Goal: Task Accomplishment & Management: Complete application form

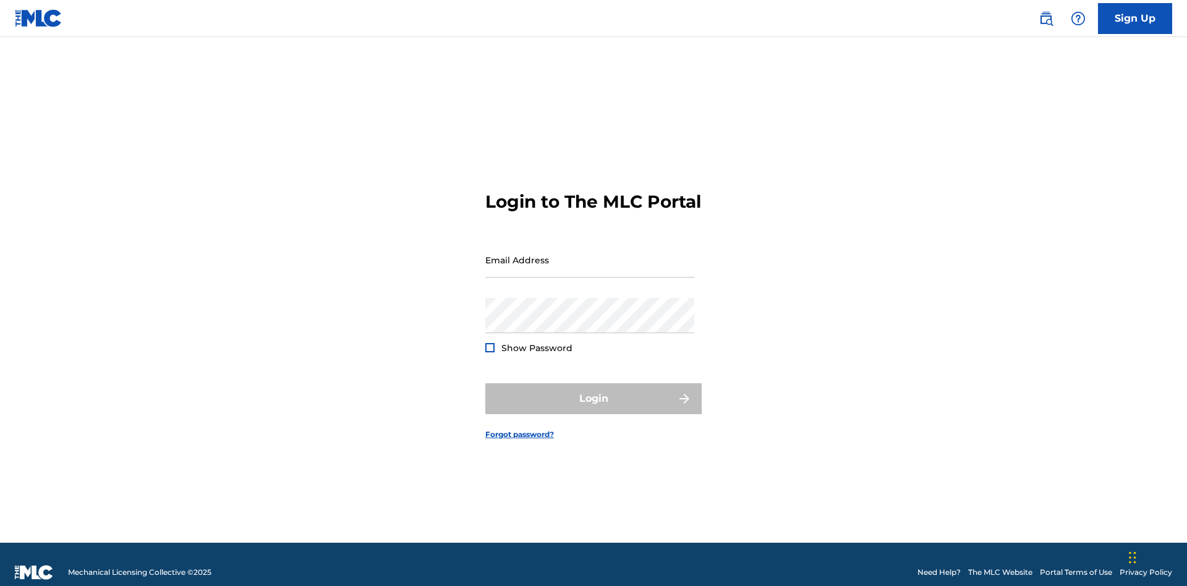
scroll to position [16, 0]
click at [1135, 18] on link "Sign Up" at bounding box center [1135, 18] width 74 height 31
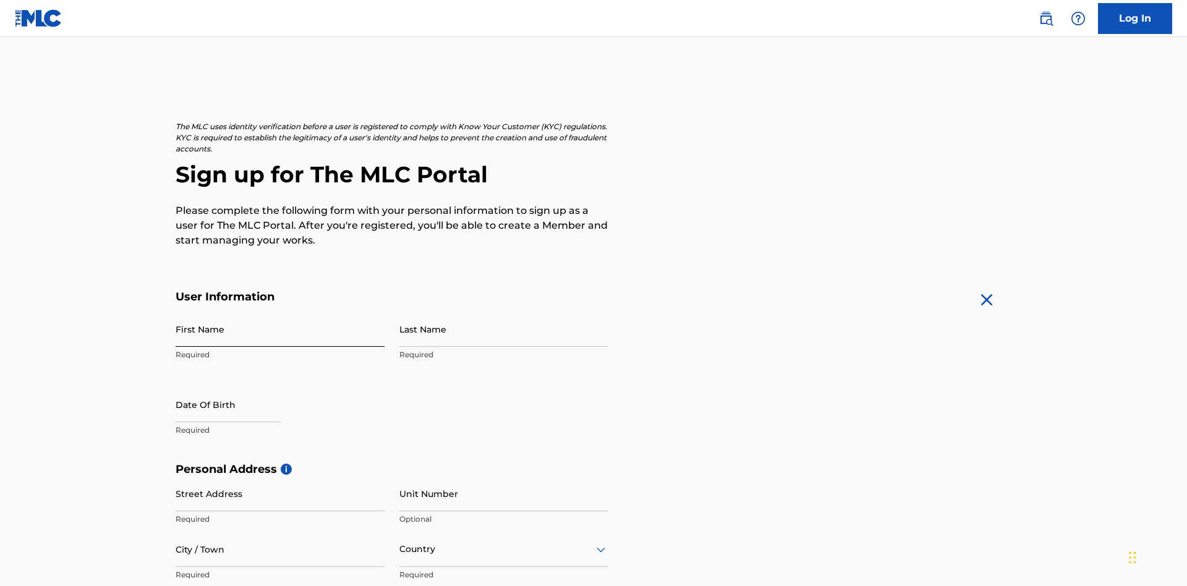
click at [280, 312] on input "First Name" at bounding box center [280, 329] width 209 height 35
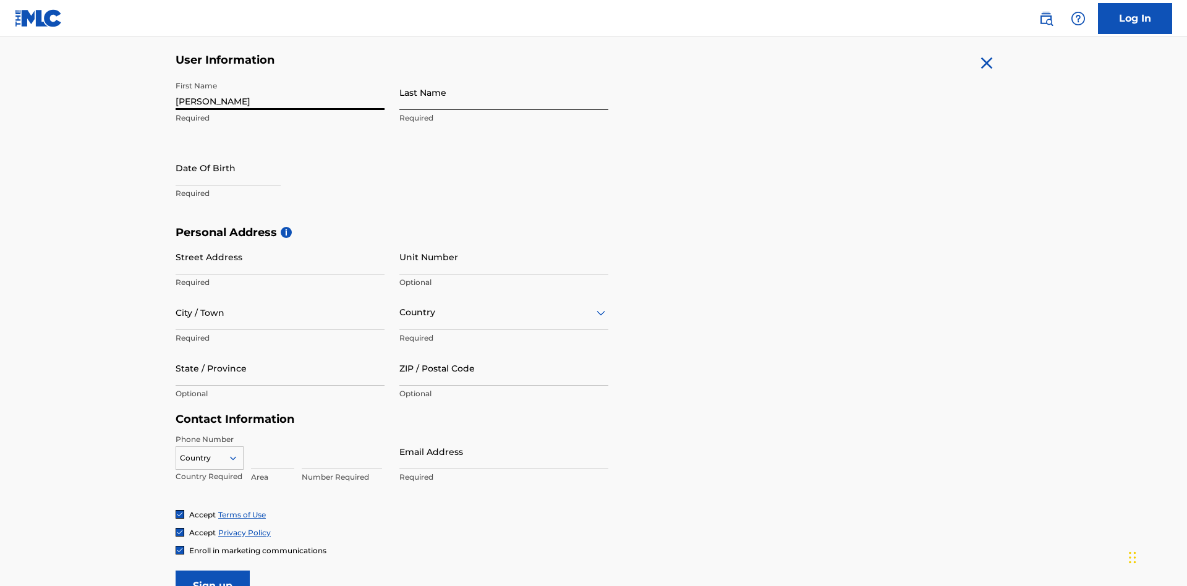
type input "[PERSON_NAME]"
click at [504, 92] on input "Last Name" at bounding box center [503, 92] width 209 height 35
type input "Ribble"
click at [238, 150] on input "text" at bounding box center [228, 167] width 105 height 35
select select "8"
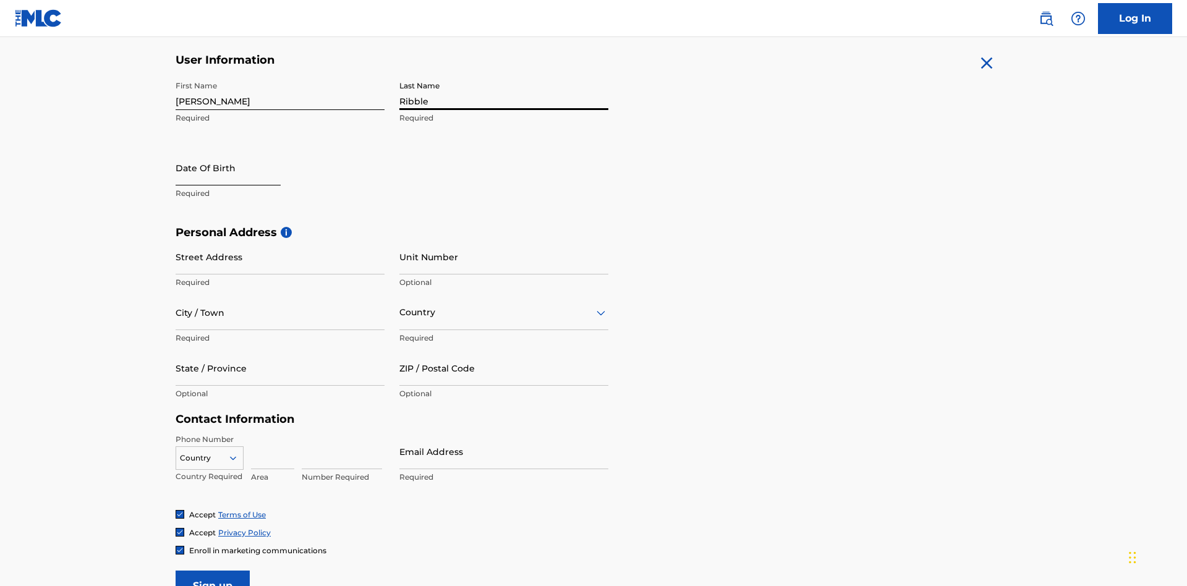
select select "2025"
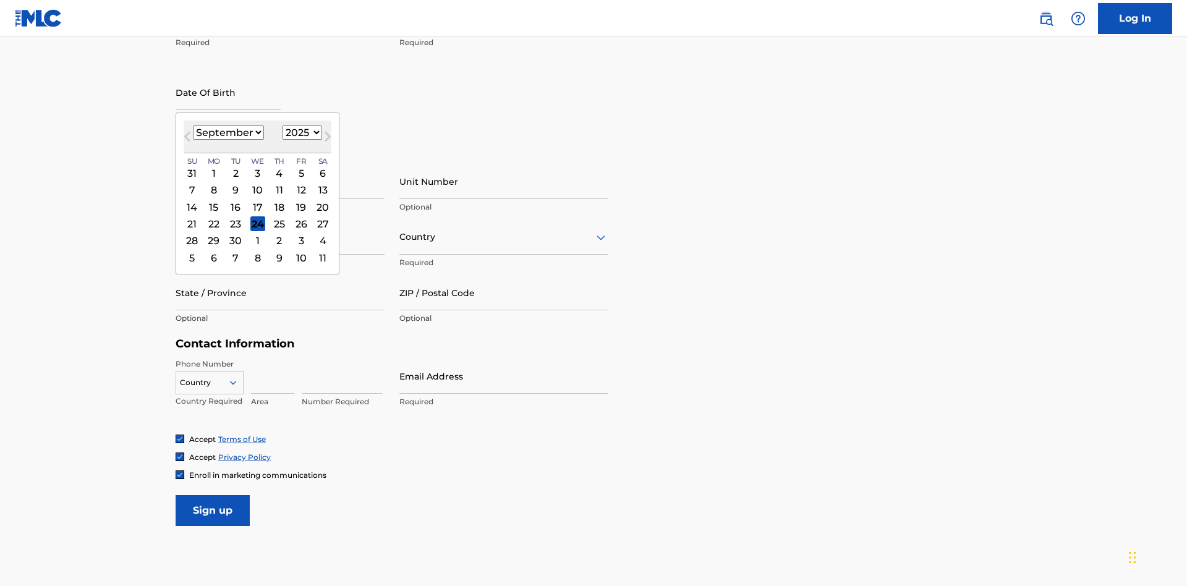
click at [227, 132] on select "January February March April May June July August September October November De…" at bounding box center [228, 132] width 71 height 14
select select "0"
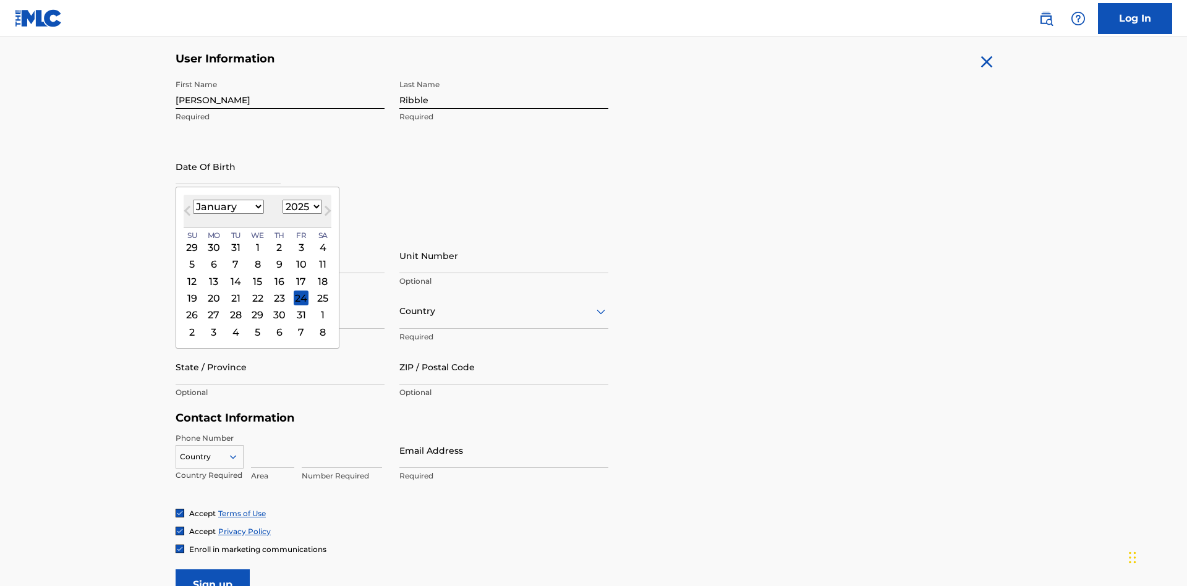
click at [300, 206] on select "1900 1901 1902 1903 1904 1905 1906 1907 1908 1909 1910 1911 1912 1913 1914 1915…" at bounding box center [302, 207] width 40 height 14
select select "1985"
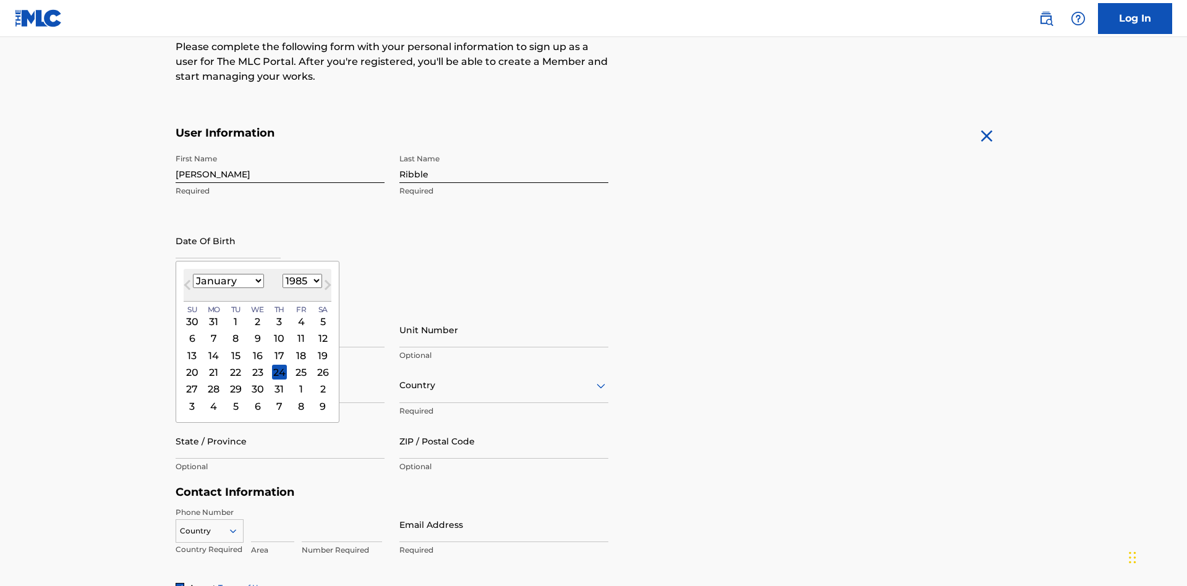
click at [300, 281] on select "1900 1901 1902 1903 1904 1905 1906 1907 1908 1909 1910 1911 1912 1913 1914 1915…" at bounding box center [302, 281] width 40 height 14
click at [235, 331] on div "8" at bounding box center [235, 338] width 15 height 15
type input "[DATE]"
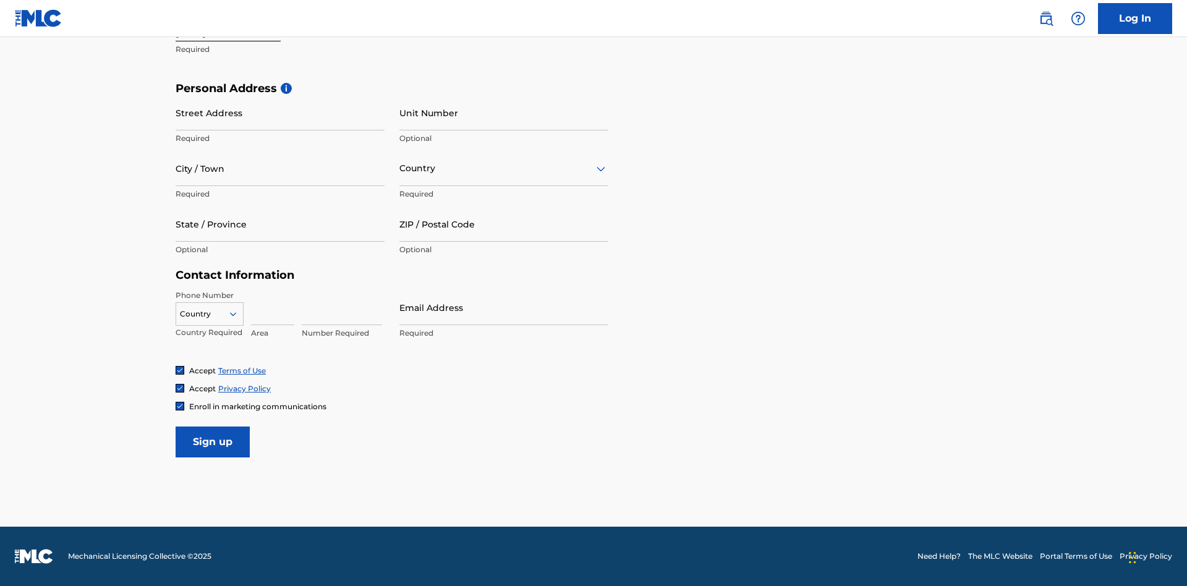
scroll to position [381, 0]
click at [280, 113] on input "Street Address" at bounding box center [280, 112] width 209 height 35
type input "[STREET_ADDRESS]"
click at [280, 168] on input "City / Town" at bounding box center [280, 168] width 209 height 35
type input "[GEOGRAPHIC_DATA]"
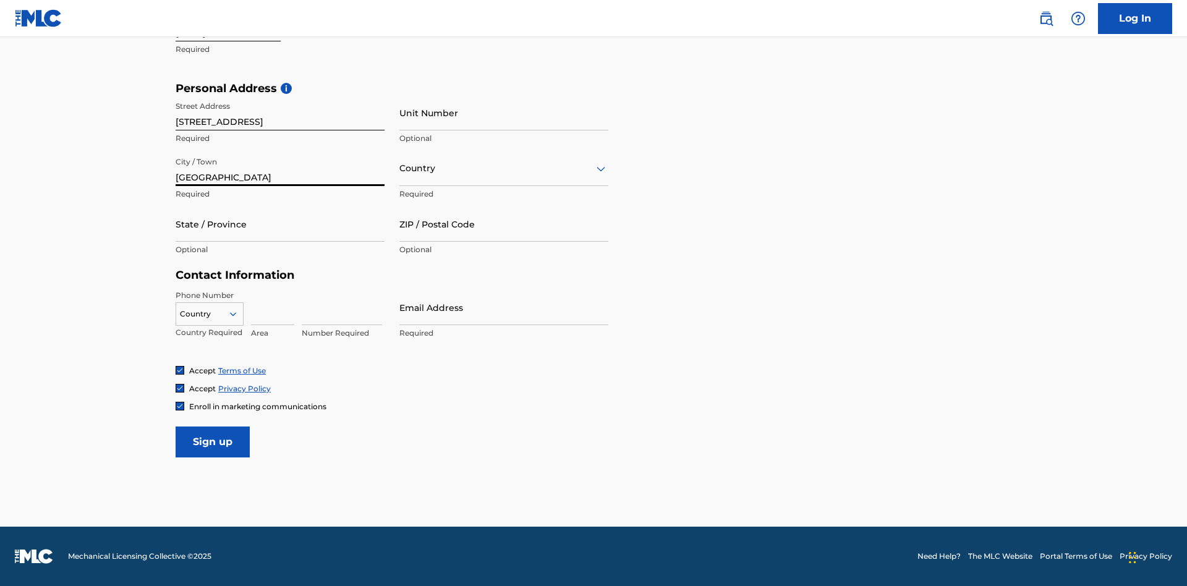
click at [400, 168] on input "text" at bounding box center [400, 168] width 2 height 13
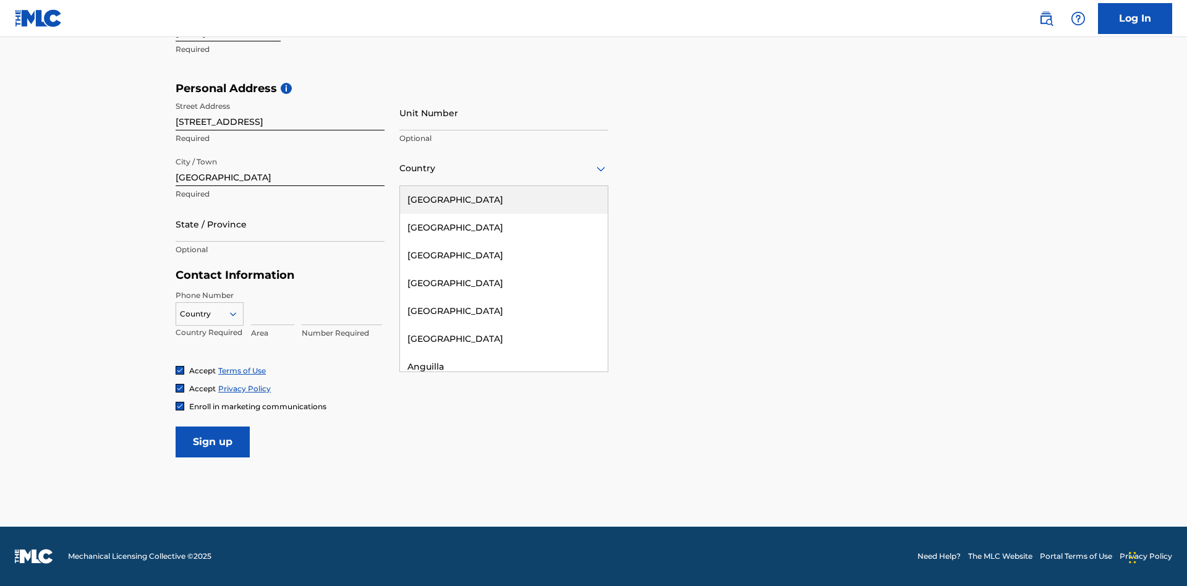
click at [504, 200] on div "[GEOGRAPHIC_DATA]" at bounding box center [504, 200] width 208 height 28
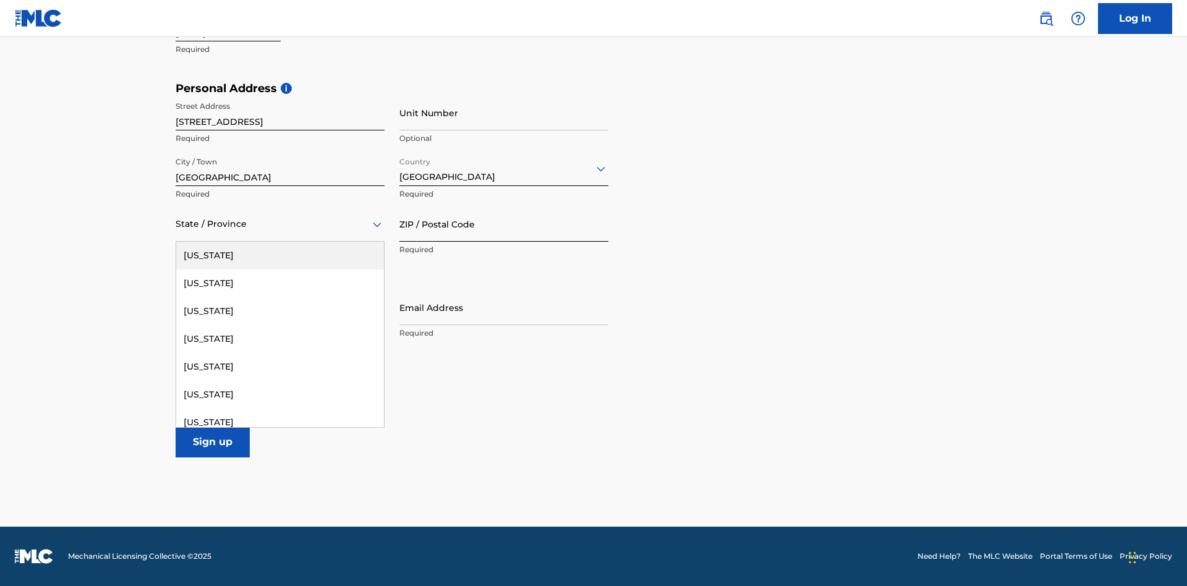
click at [504, 224] on input "ZIP / Postal Code" at bounding box center [503, 223] width 209 height 35
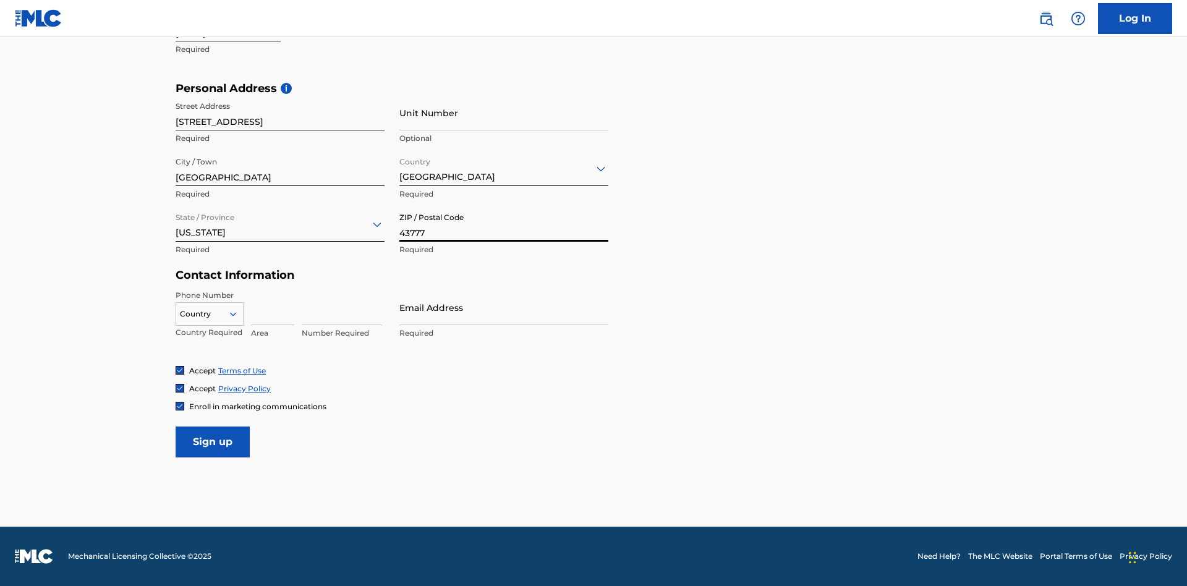
type input "43777"
click at [238, 313] on icon at bounding box center [232, 313] width 11 height 11
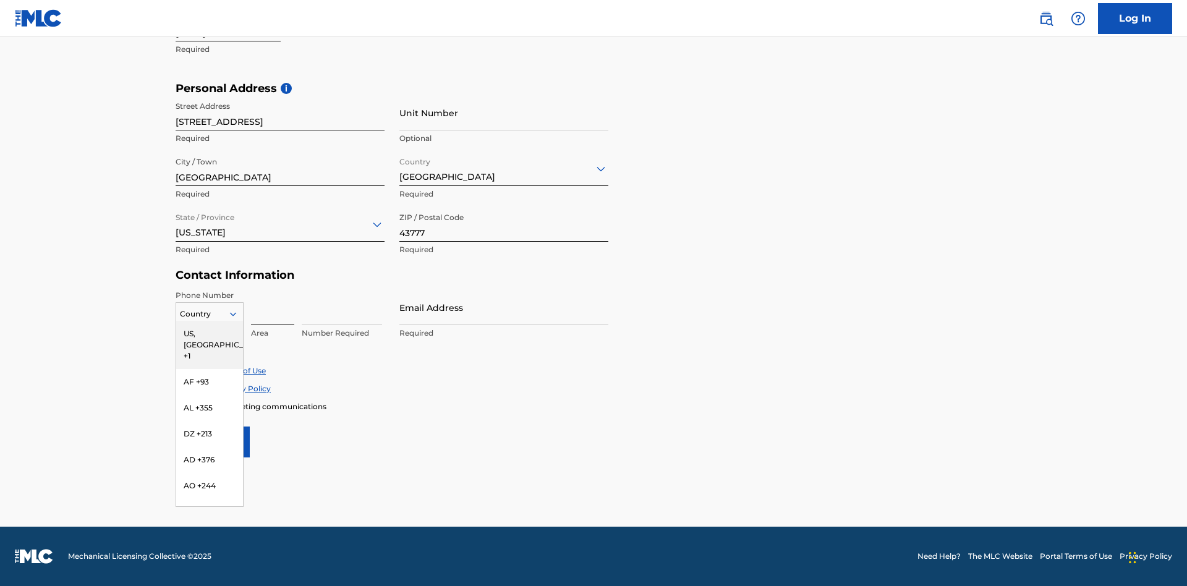
click at [210, 333] on div "US, [GEOGRAPHIC_DATA] +1" at bounding box center [209, 345] width 67 height 48
click at [273, 307] on input at bounding box center [272, 307] width 43 height 35
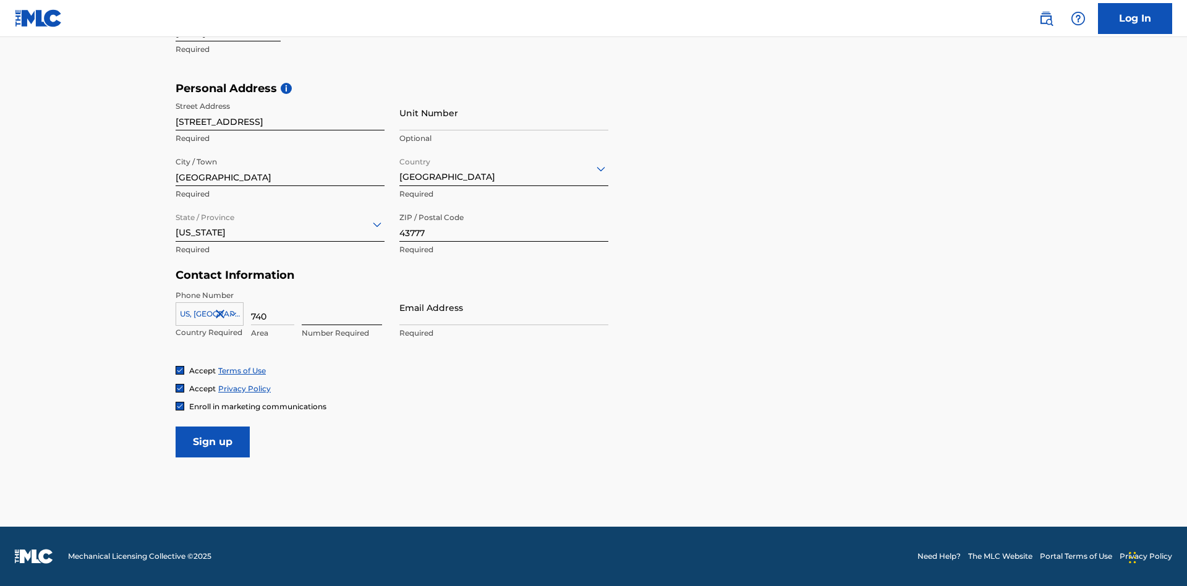
type input "740"
click at [342, 307] on input at bounding box center [342, 307] width 80 height 35
type input "8086351"
click at [504, 307] on input "Email Address" at bounding box center [503, 307] width 209 height 35
type input "[EMAIL_ADDRESS][DOMAIN_NAME]"
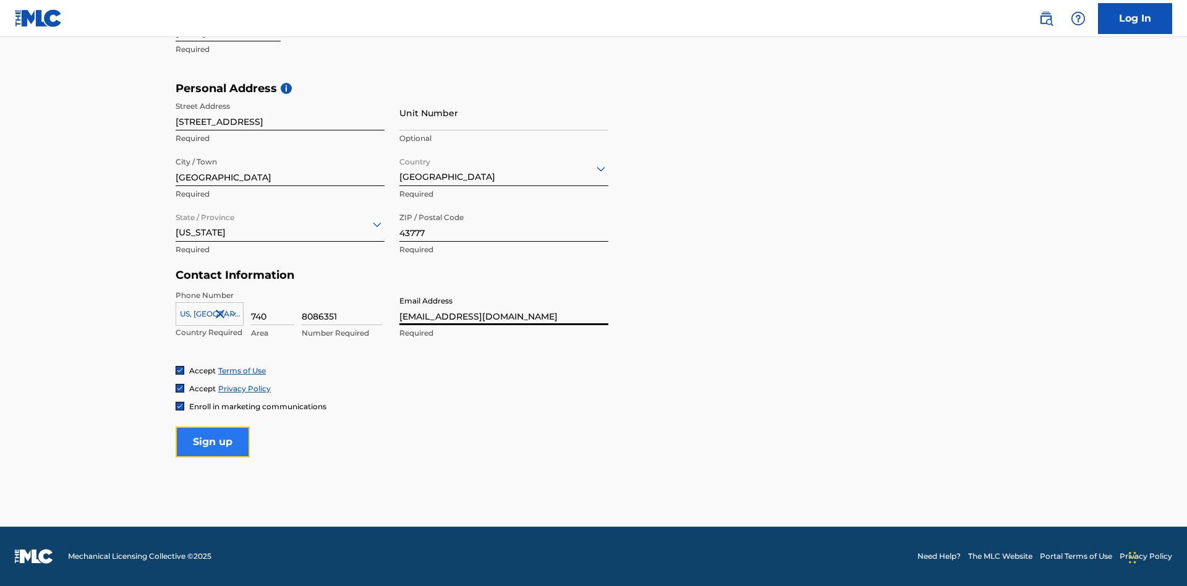
click at [213, 441] on input "Sign up" at bounding box center [213, 442] width 74 height 31
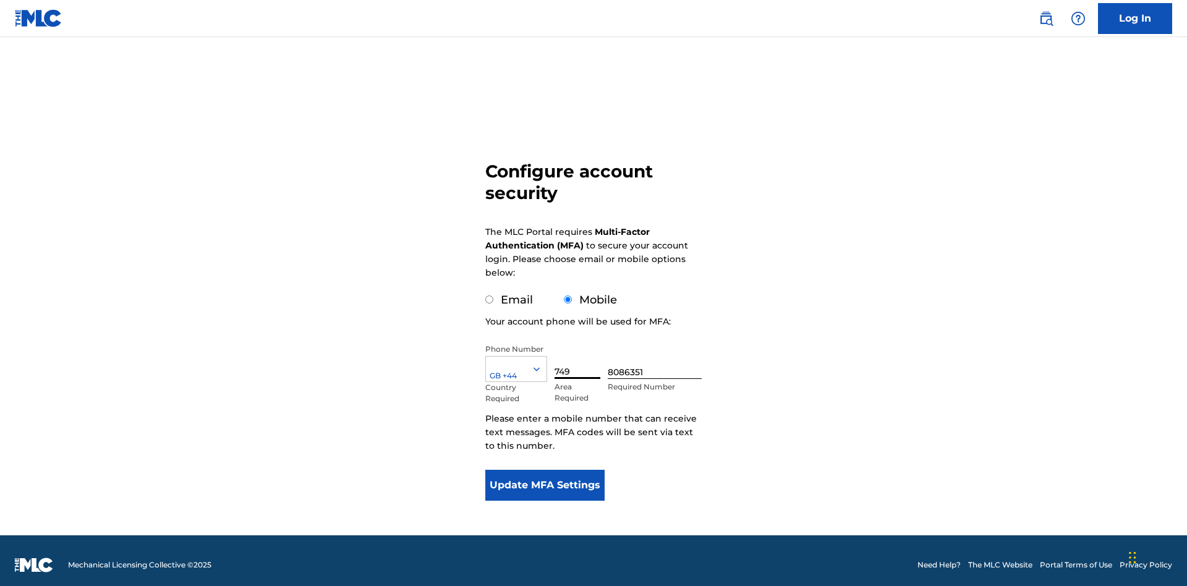
click at [657, 352] on input "8086351" at bounding box center [655, 361] width 94 height 35
click at [545, 477] on button "Update MFA Settings" at bounding box center [544, 485] width 119 height 31
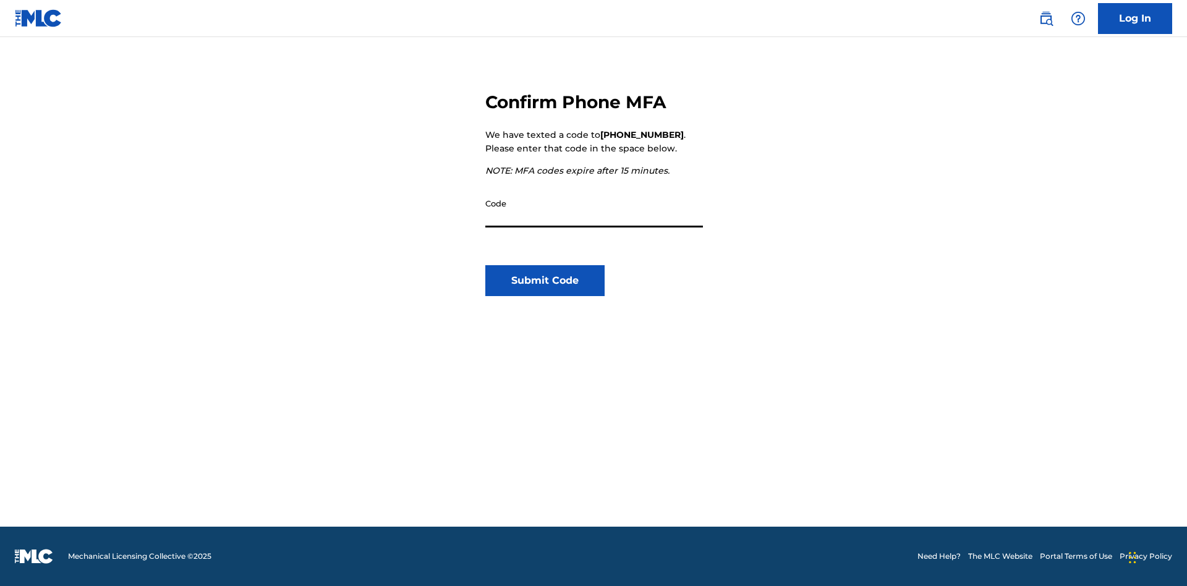
scroll to position [129, 0]
click at [594, 210] on input "Code" at bounding box center [594, 209] width 218 height 35
type input "581218"
click at [545, 281] on button "Submit Code" at bounding box center [544, 280] width 119 height 31
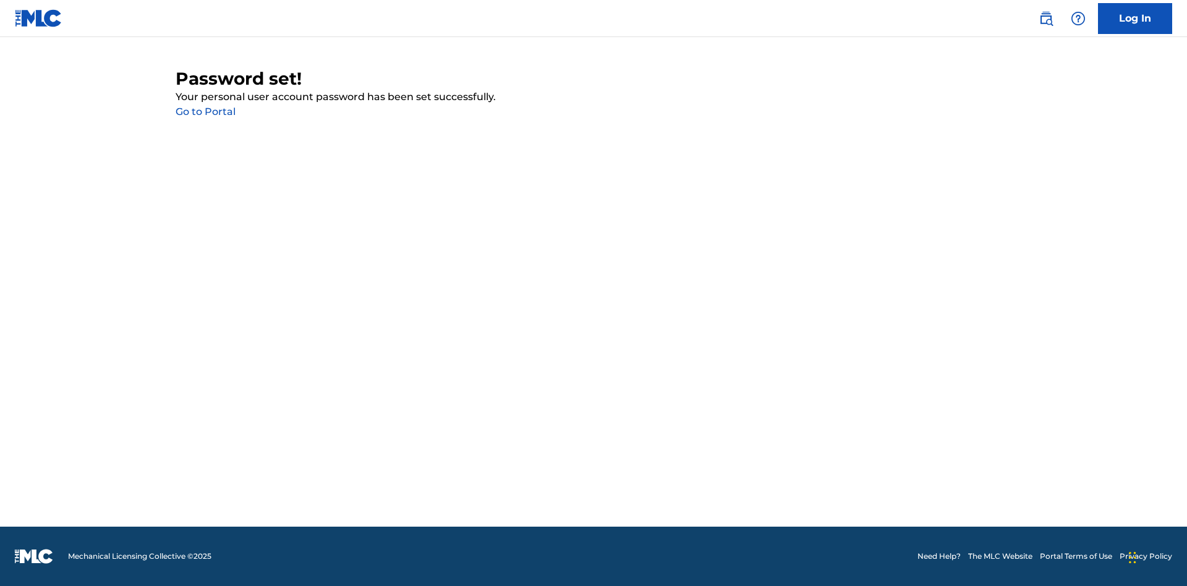
click at [205, 112] on link "Go to Portal" at bounding box center [206, 112] width 60 height 12
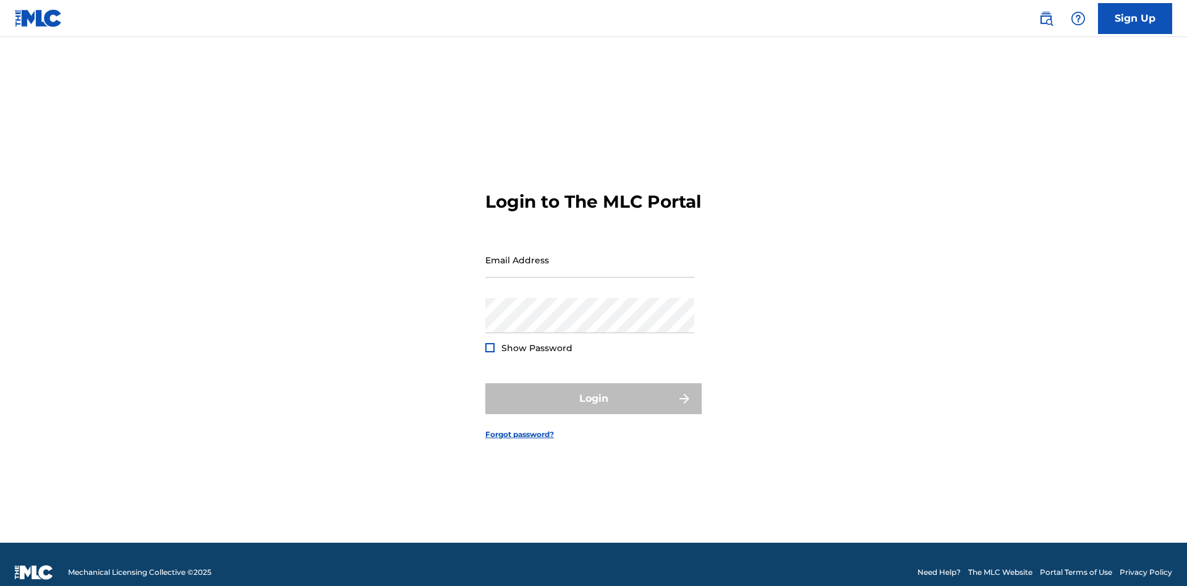
scroll to position [16, 0]
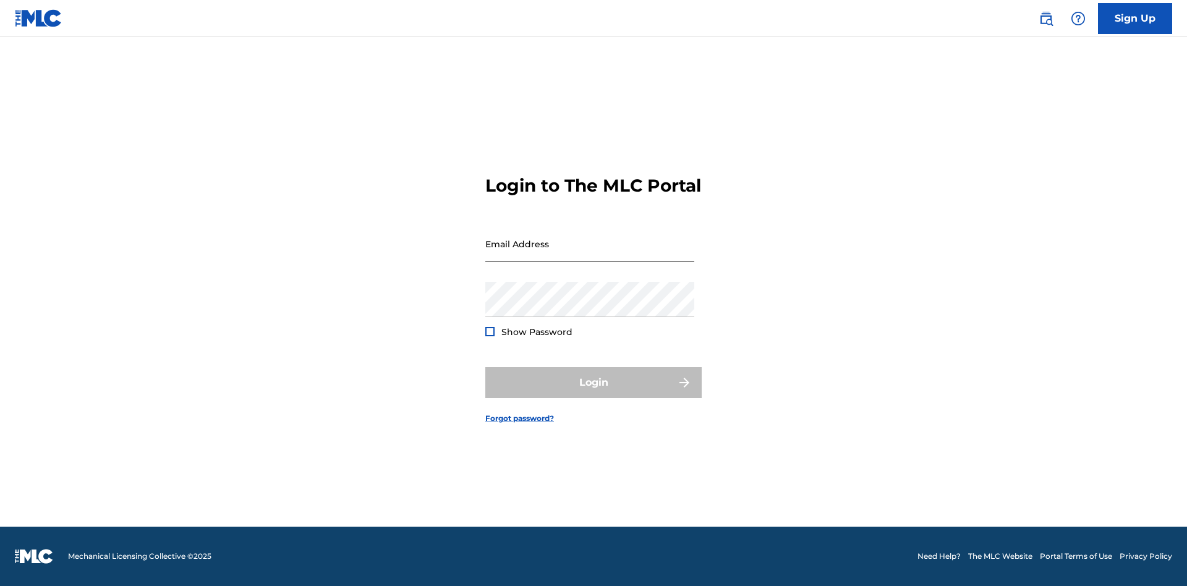
click at [590, 254] on input "Email Address" at bounding box center [589, 243] width 209 height 35
type input "b55e4f20-1842-4557-8706-6fbd44f5737a@mailslurp.biz"
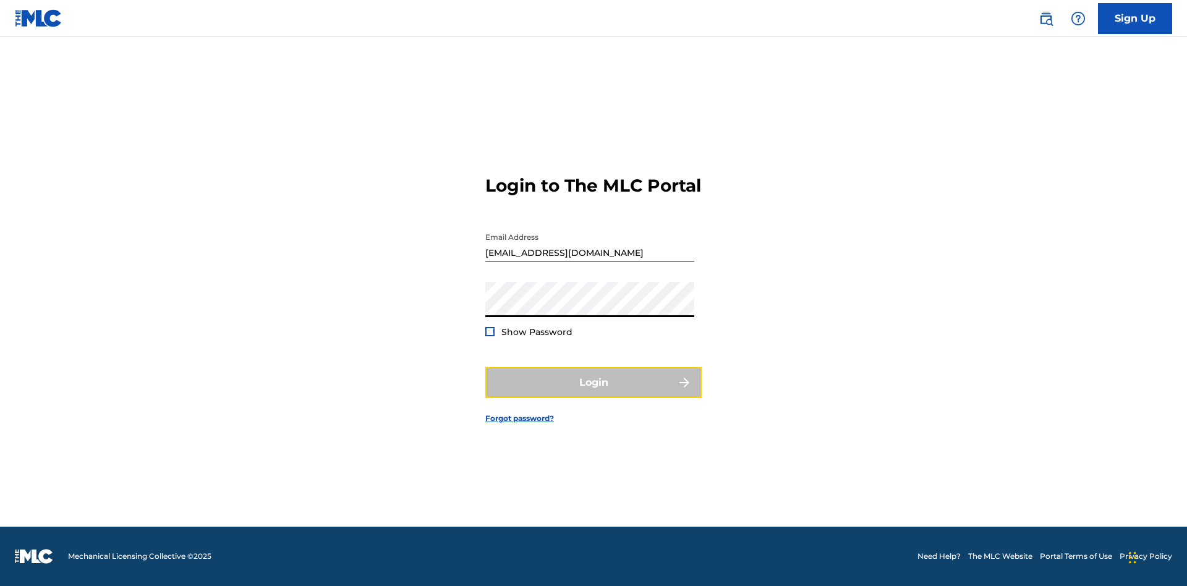
click at [593, 393] on button "Login" at bounding box center [593, 382] width 216 height 31
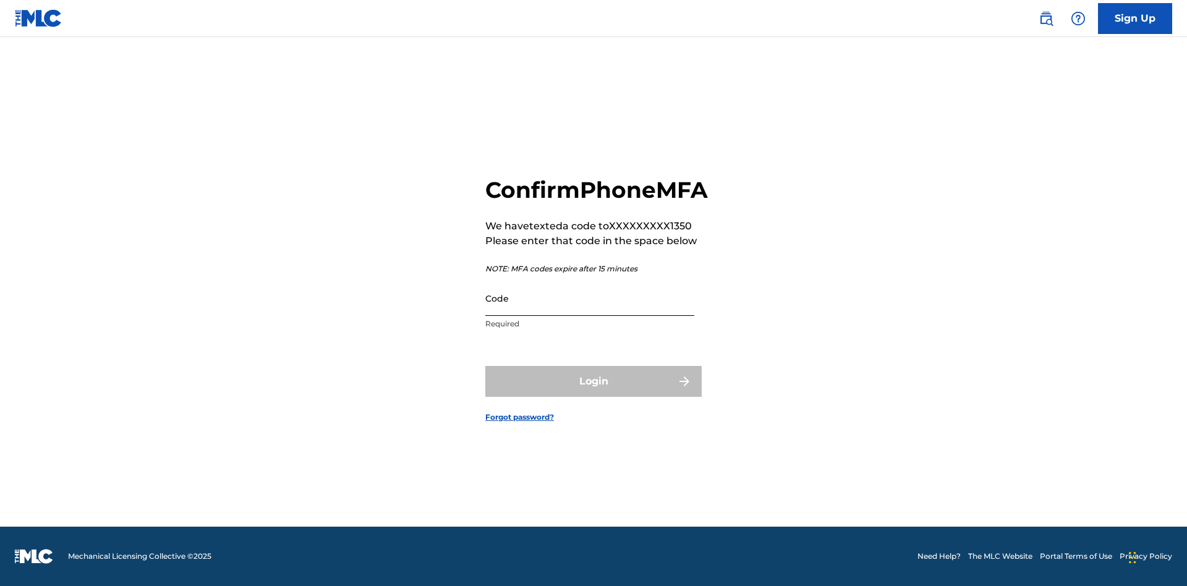
click at [590, 312] on input "Code" at bounding box center [589, 298] width 209 height 35
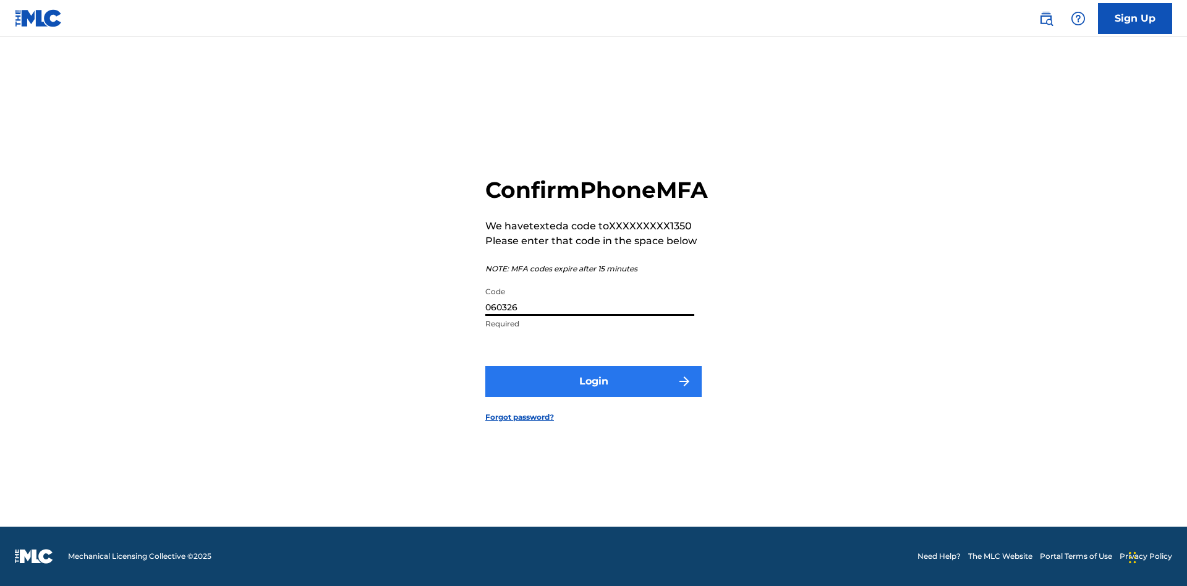
type input "060326"
click at [593, 395] on button "Login" at bounding box center [593, 381] width 216 height 31
